Goal: Task Accomplishment & Management: Manage account settings

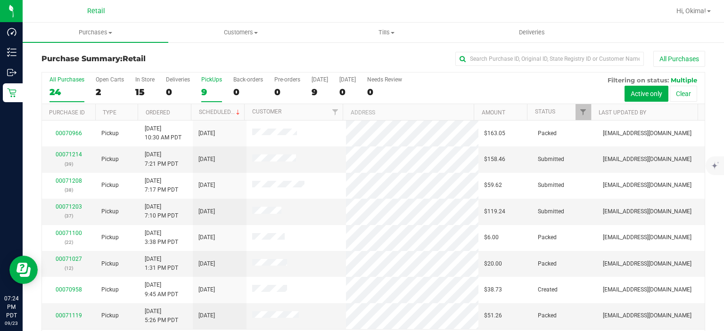
click at [210, 85] on label "PickUps 9" at bounding box center [211, 89] width 21 height 26
click at [0, 0] on input "PickUps 9" at bounding box center [0, 0] width 0 height 0
click at [168, 111] on link "Ordered" at bounding box center [158, 112] width 24 height 7
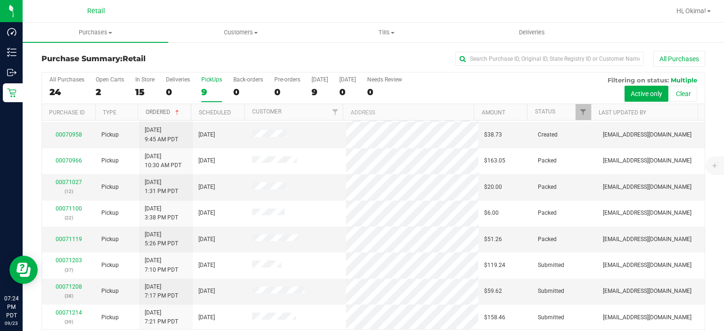
scroll to position [29, 0]
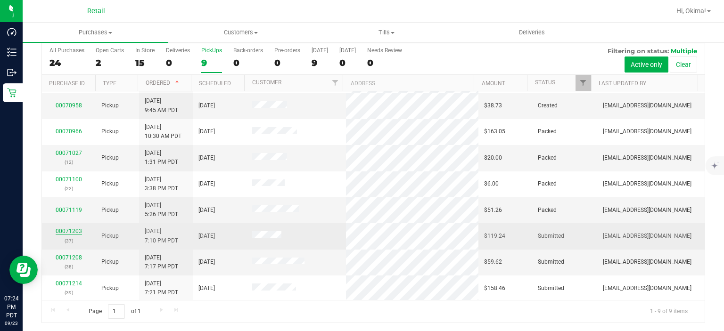
click at [64, 231] on link "00071203" at bounding box center [69, 231] width 26 height 7
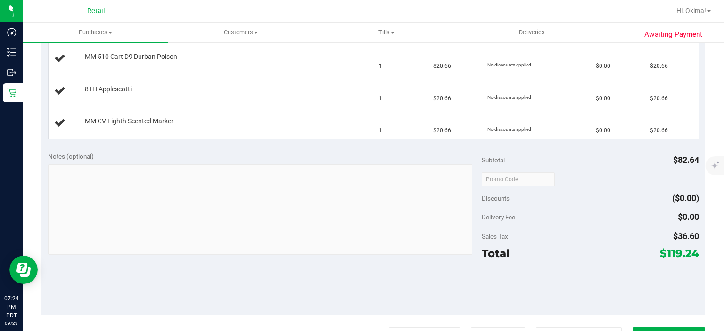
scroll to position [335, 0]
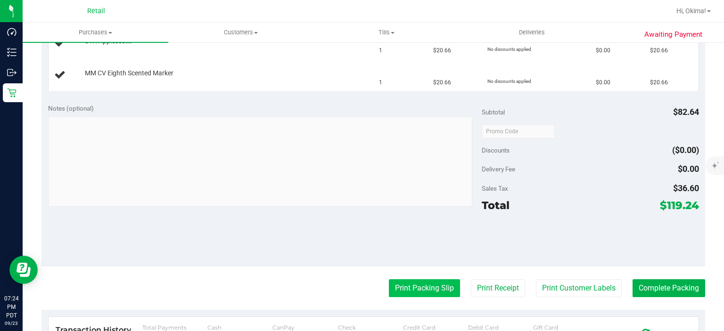
click at [411, 291] on button "Print Packing Slip" at bounding box center [424, 288] width 71 height 18
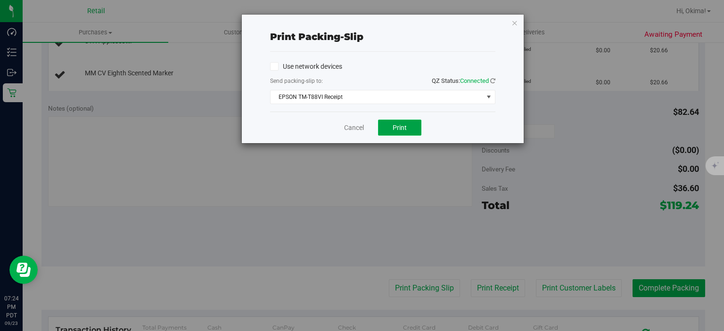
click at [403, 134] on button "Print" at bounding box center [399, 128] width 43 height 16
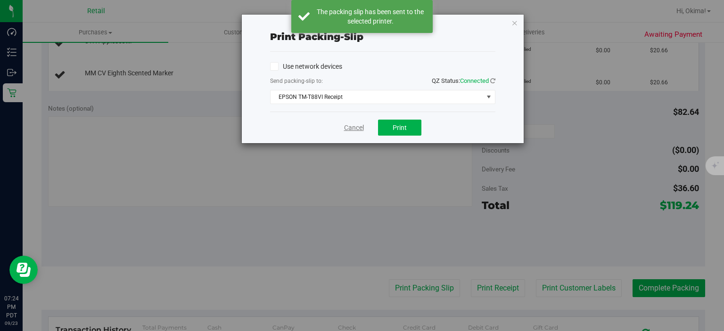
click at [349, 127] on link "Cancel" at bounding box center [354, 128] width 20 height 10
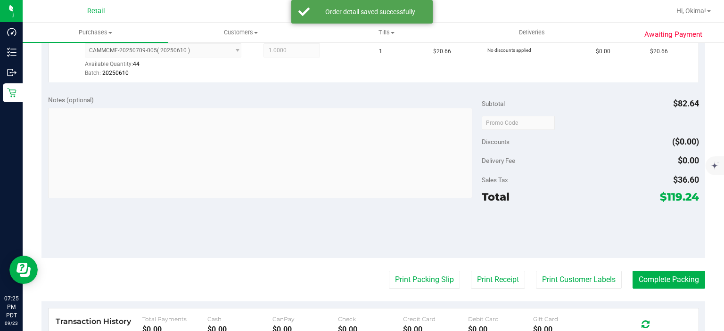
scroll to position [493, 0]
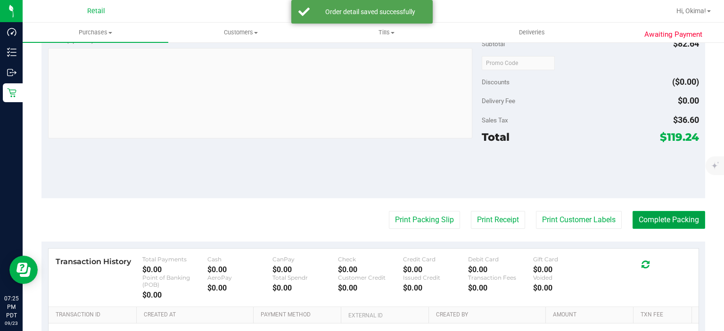
click at [655, 220] on button "Complete Packing" at bounding box center [668, 220] width 73 height 18
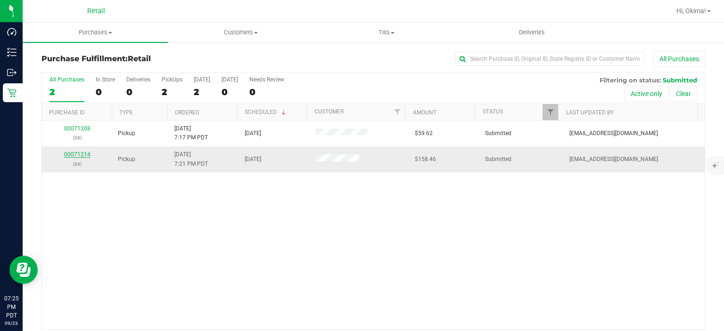
click at [68, 152] on link "00071214" at bounding box center [77, 154] width 26 height 7
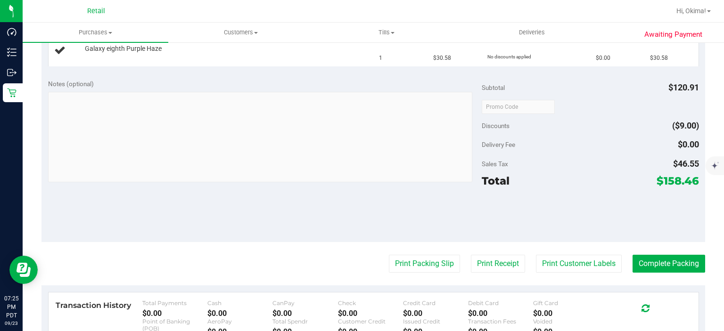
scroll to position [360, 0]
click at [412, 260] on button "Print Packing Slip" at bounding box center [424, 264] width 71 height 18
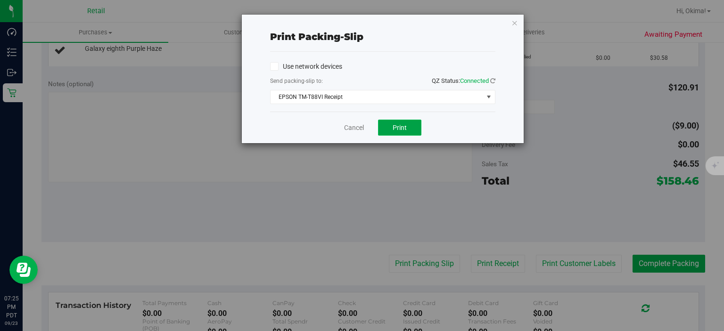
click at [404, 128] on span "Print" at bounding box center [399, 128] width 14 height 8
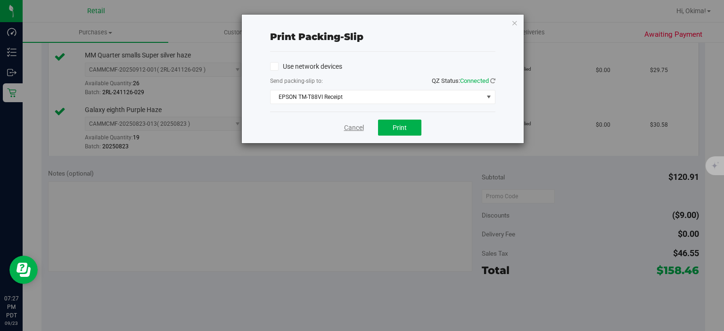
click at [350, 130] on link "Cancel" at bounding box center [354, 128] width 20 height 10
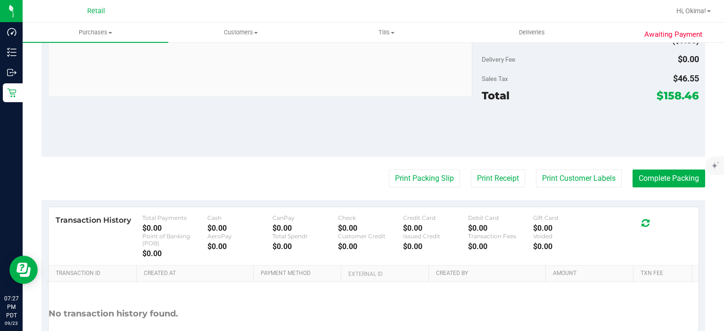
scroll to position [604, 0]
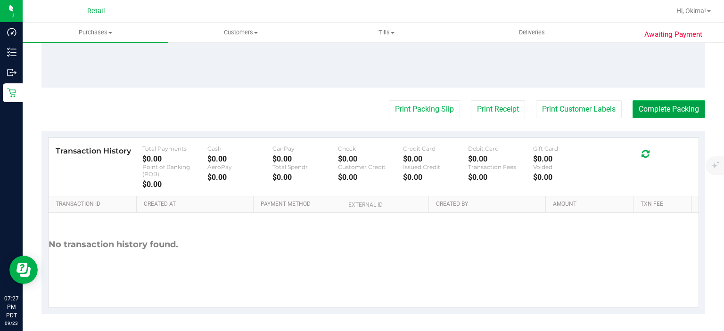
click at [670, 110] on button "Complete Packing" at bounding box center [668, 109] width 73 height 18
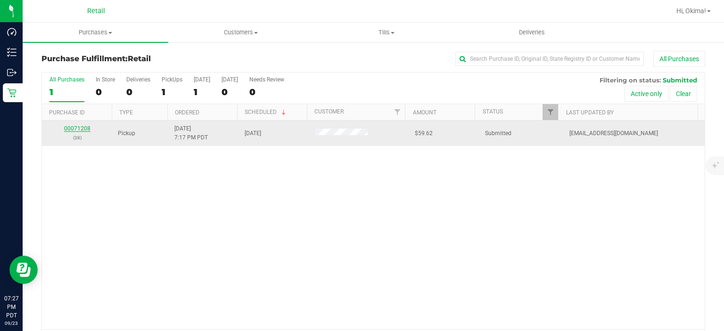
click at [70, 129] on link "00071208" at bounding box center [77, 128] width 26 height 7
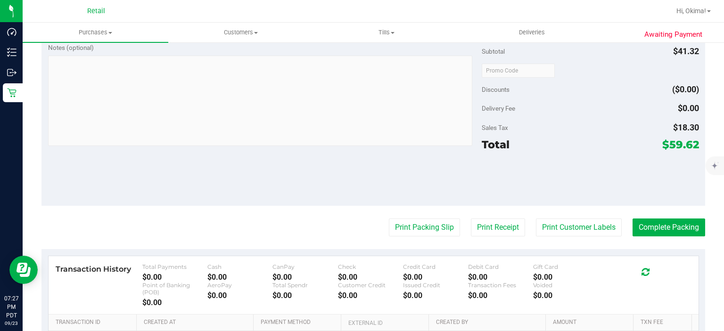
scroll to position [349, 0]
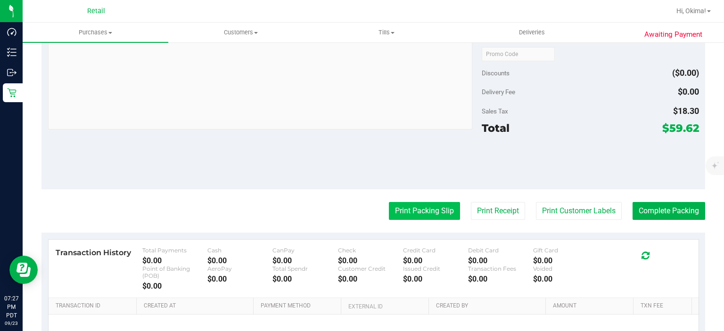
click at [407, 212] on button "Print Packing Slip" at bounding box center [424, 211] width 71 height 18
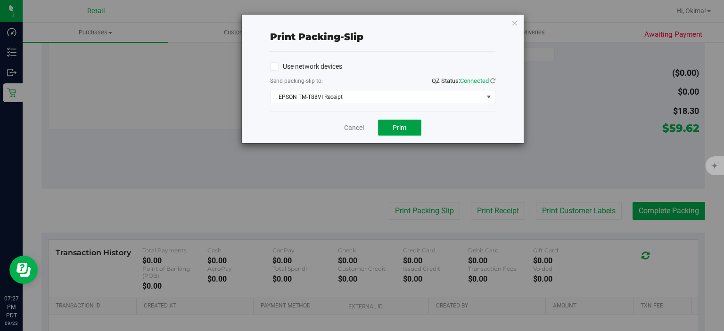
click at [414, 134] on button "Print" at bounding box center [399, 128] width 43 height 16
click at [354, 130] on link "Cancel" at bounding box center [354, 128] width 20 height 10
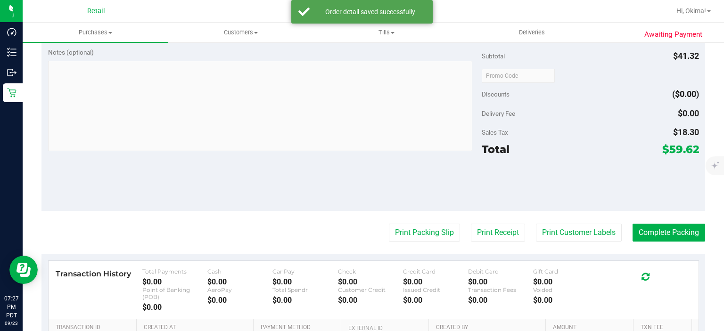
scroll to position [373, 0]
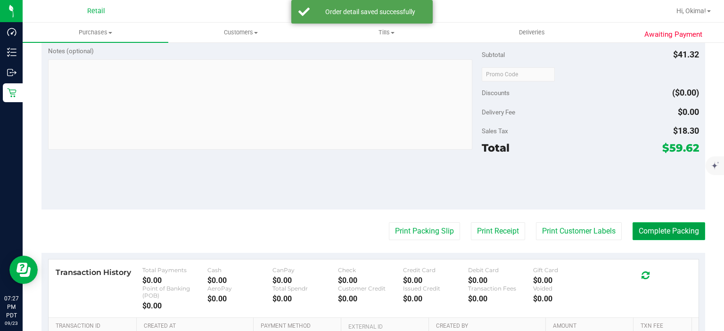
click at [665, 223] on button "Complete Packing" at bounding box center [668, 231] width 73 height 18
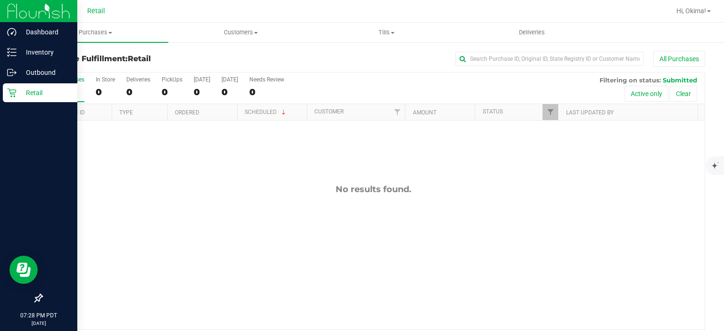
click at [15, 90] on icon at bounding box center [11, 92] width 9 height 9
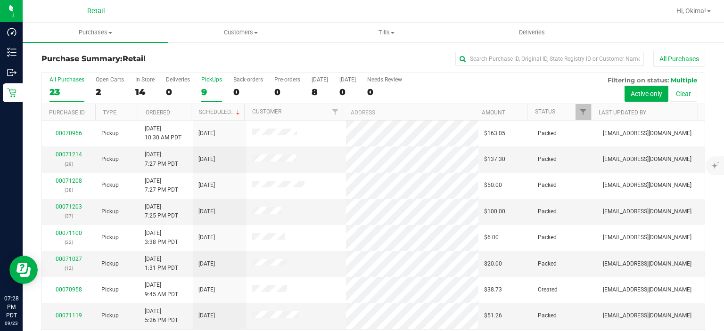
click at [204, 92] on div "9" at bounding box center [211, 92] width 21 height 11
click at [0, 0] on input "PickUps 9" at bounding box center [0, 0] width 0 height 0
click at [164, 112] on link "Ordered" at bounding box center [158, 112] width 24 height 7
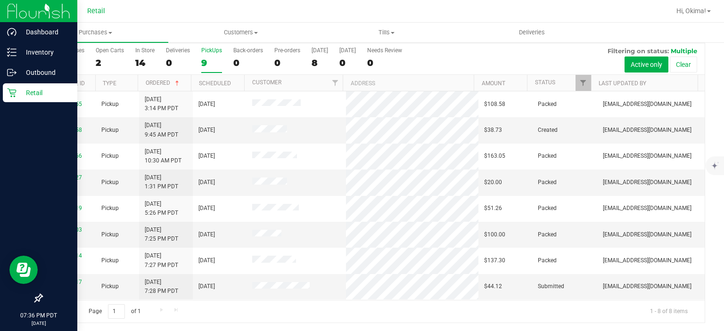
click at [4, 94] on div "Retail" at bounding box center [40, 92] width 74 height 19
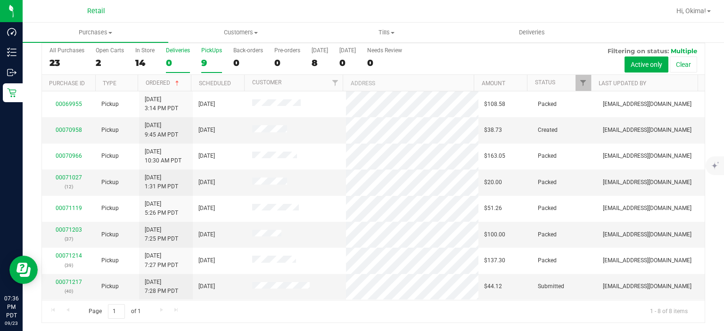
click at [171, 64] on div "0" at bounding box center [178, 62] width 24 height 11
click at [0, 0] on input "Deliveries 0" at bounding box center [0, 0] width 0 height 0
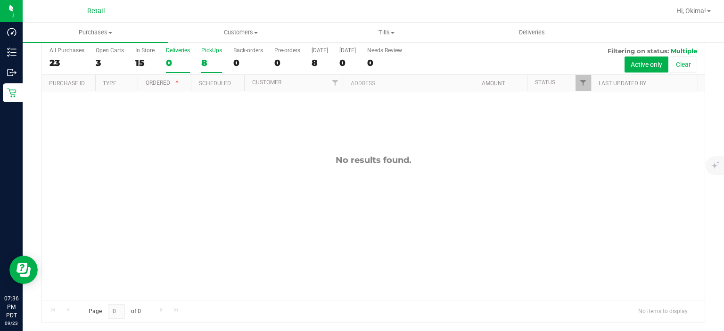
click at [209, 61] on div "8" at bounding box center [211, 62] width 21 height 11
click at [0, 0] on input "PickUps 8" at bounding box center [0, 0] width 0 height 0
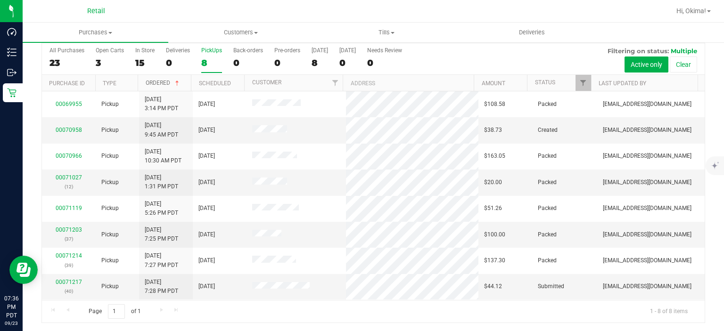
click at [173, 81] on span at bounding box center [177, 84] width 8 height 8
click at [175, 83] on span at bounding box center [177, 84] width 8 height 8
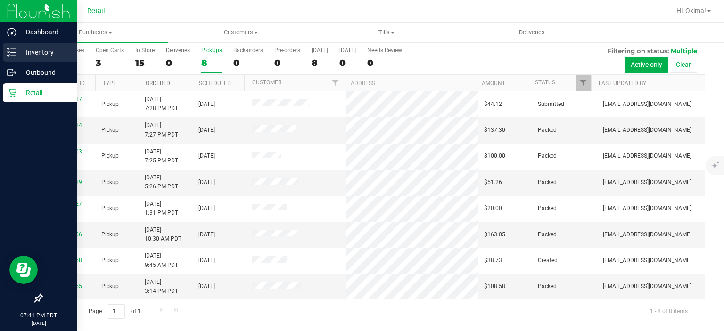
click at [13, 56] on line at bounding box center [13, 56] width 5 height 0
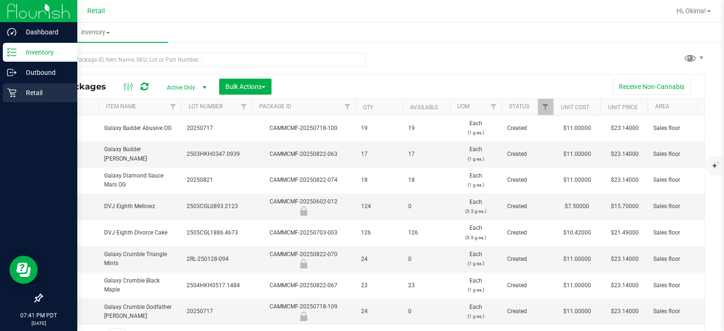
click at [43, 98] on p "Retail" at bounding box center [44, 92] width 57 height 11
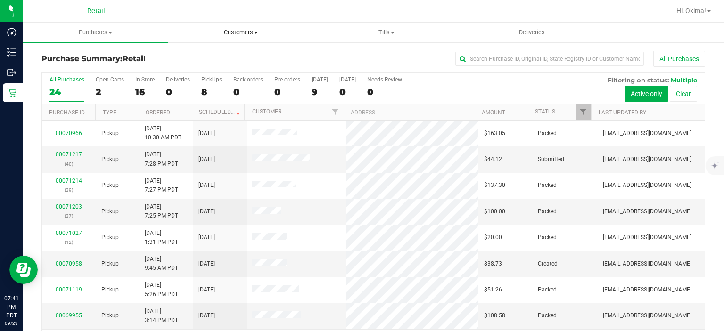
click at [245, 33] on span "Customers" at bounding box center [241, 32] width 145 height 8
click at [208, 59] on span "All customers" at bounding box center [202, 57] width 68 height 8
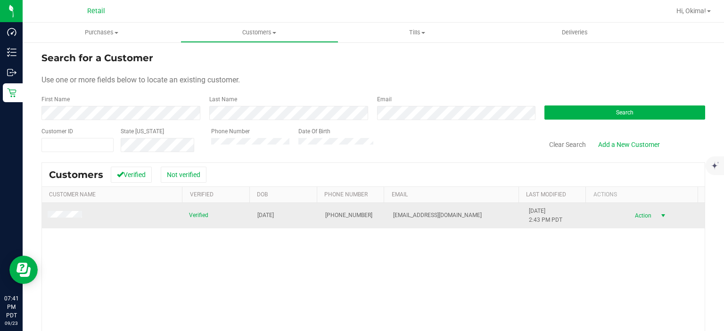
click at [659, 212] on span "select" at bounding box center [663, 216] width 8 height 8
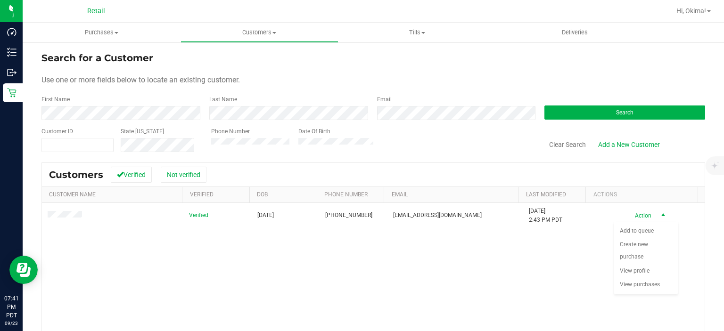
click at [342, 303] on div "Verified [DATE] (530) 552-7432 [EMAIL_ADDRESS][DOMAIN_NAME] [DATE] 2:43 PM PDT …" at bounding box center [373, 307] width 662 height 209
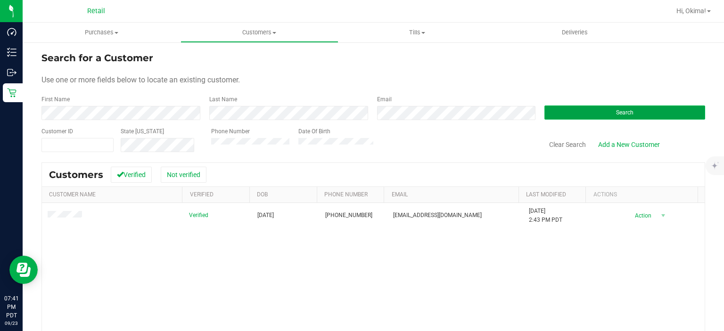
click at [649, 112] on button "Search" at bounding box center [624, 113] width 161 height 14
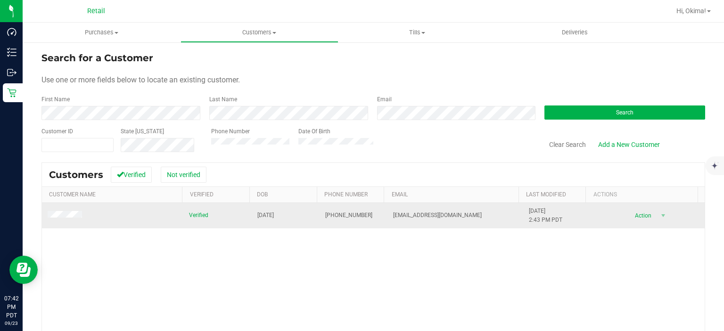
click at [636, 211] on span "Action" at bounding box center [642, 215] width 31 height 13
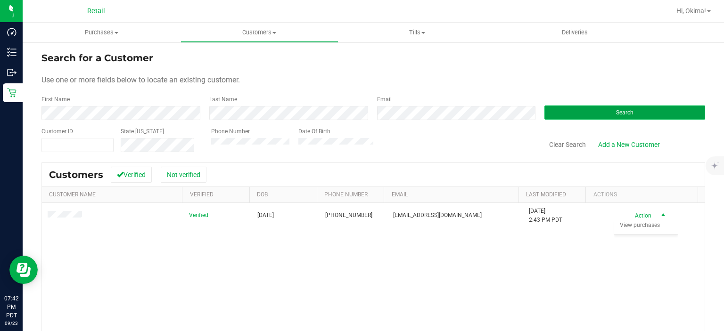
click at [605, 113] on button "Search" at bounding box center [624, 113] width 161 height 14
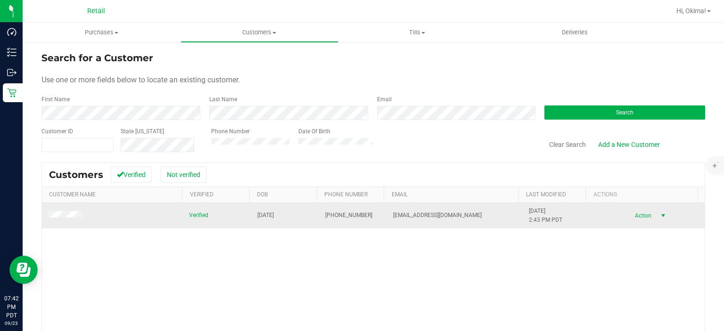
click at [659, 215] on span "select" at bounding box center [663, 216] width 8 height 8
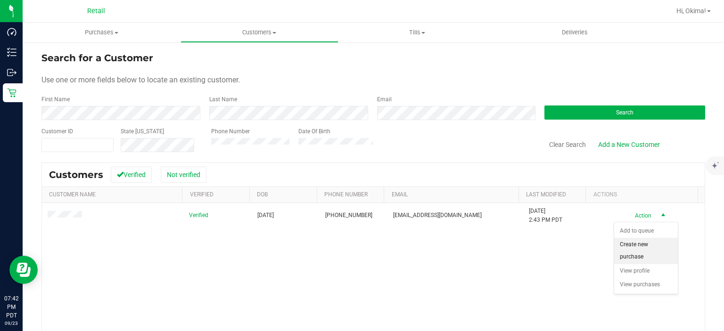
click at [663, 244] on li "Create new purchase" at bounding box center [646, 251] width 64 height 26
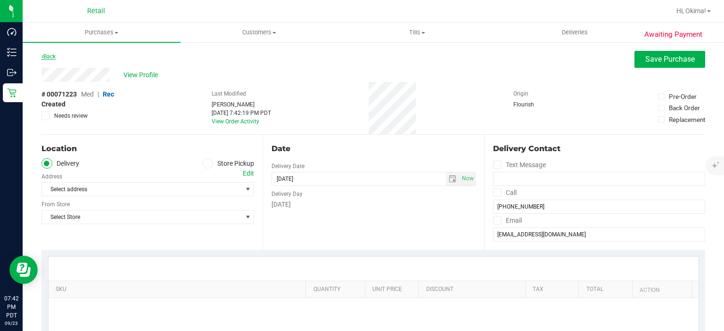
click at [52, 55] on link "Back" at bounding box center [48, 56] width 14 height 7
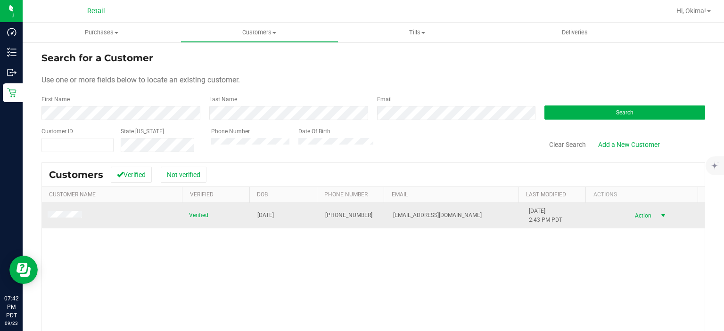
click at [659, 215] on span "select" at bounding box center [663, 216] width 8 height 8
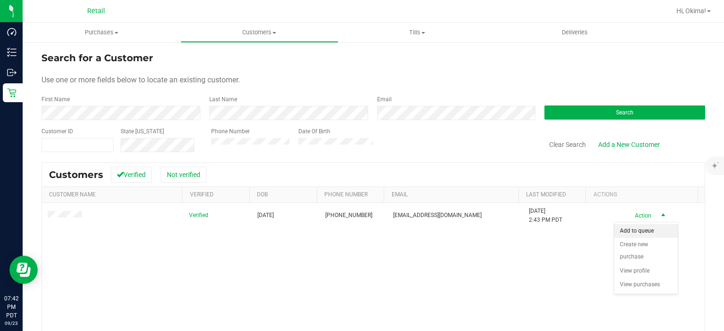
click at [644, 231] on li "Add to queue" at bounding box center [646, 231] width 64 height 14
